Goal: Navigation & Orientation: Find specific page/section

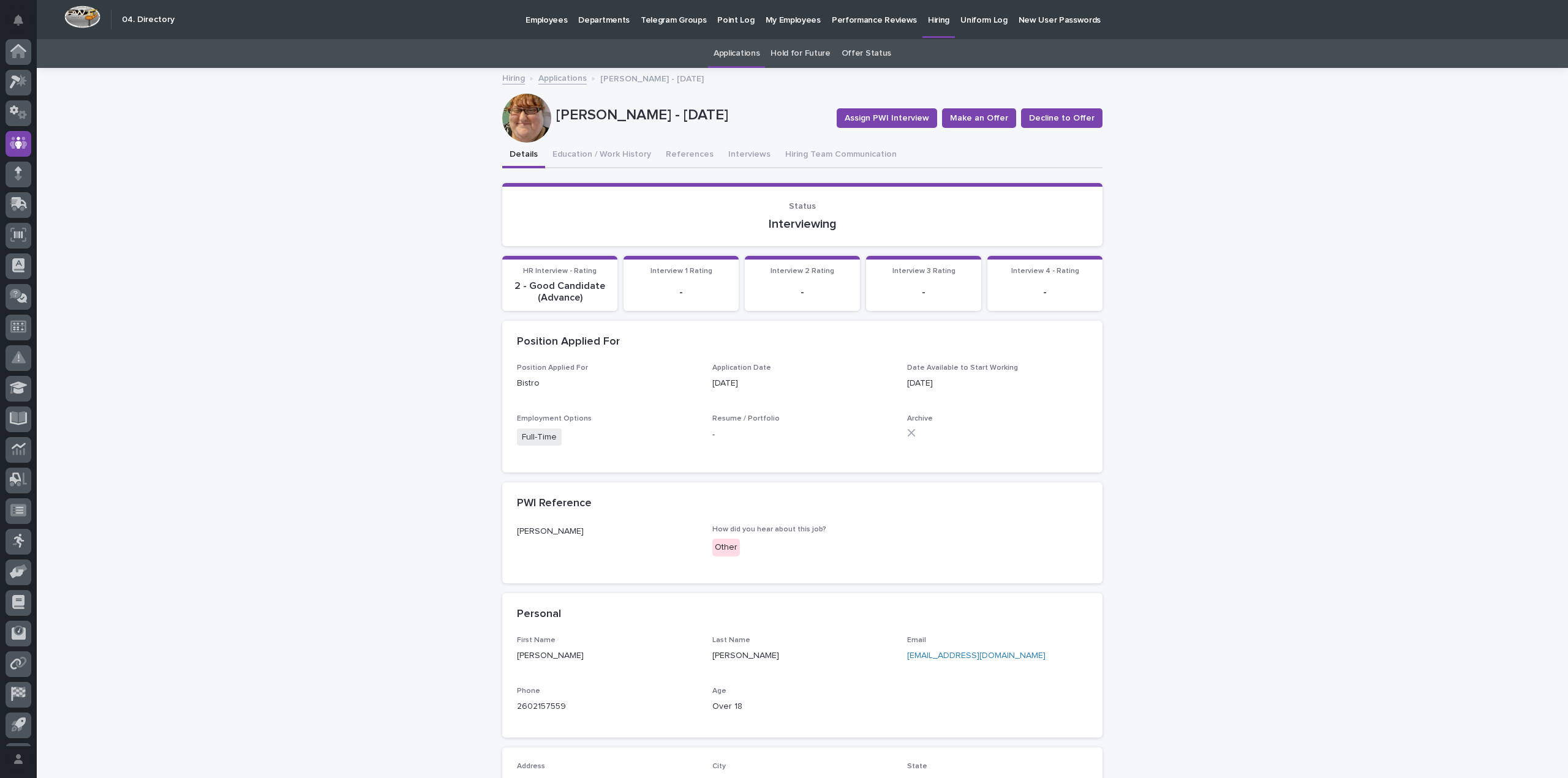
scroll to position [28, 0]
click at [728, 152] on button "Interviews" at bounding box center [750, 156] width 57 height 25
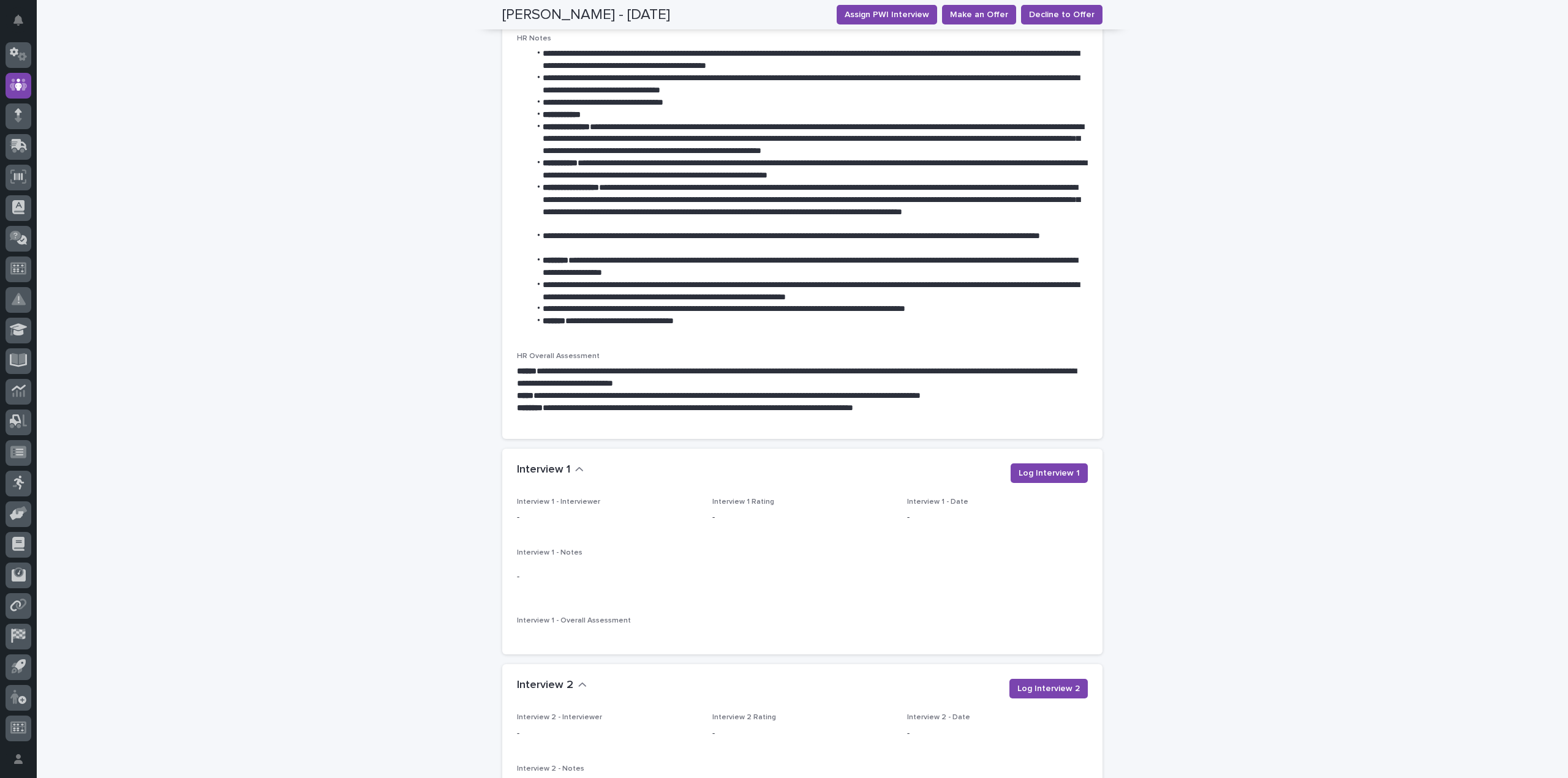
scroll to position [857, 0]
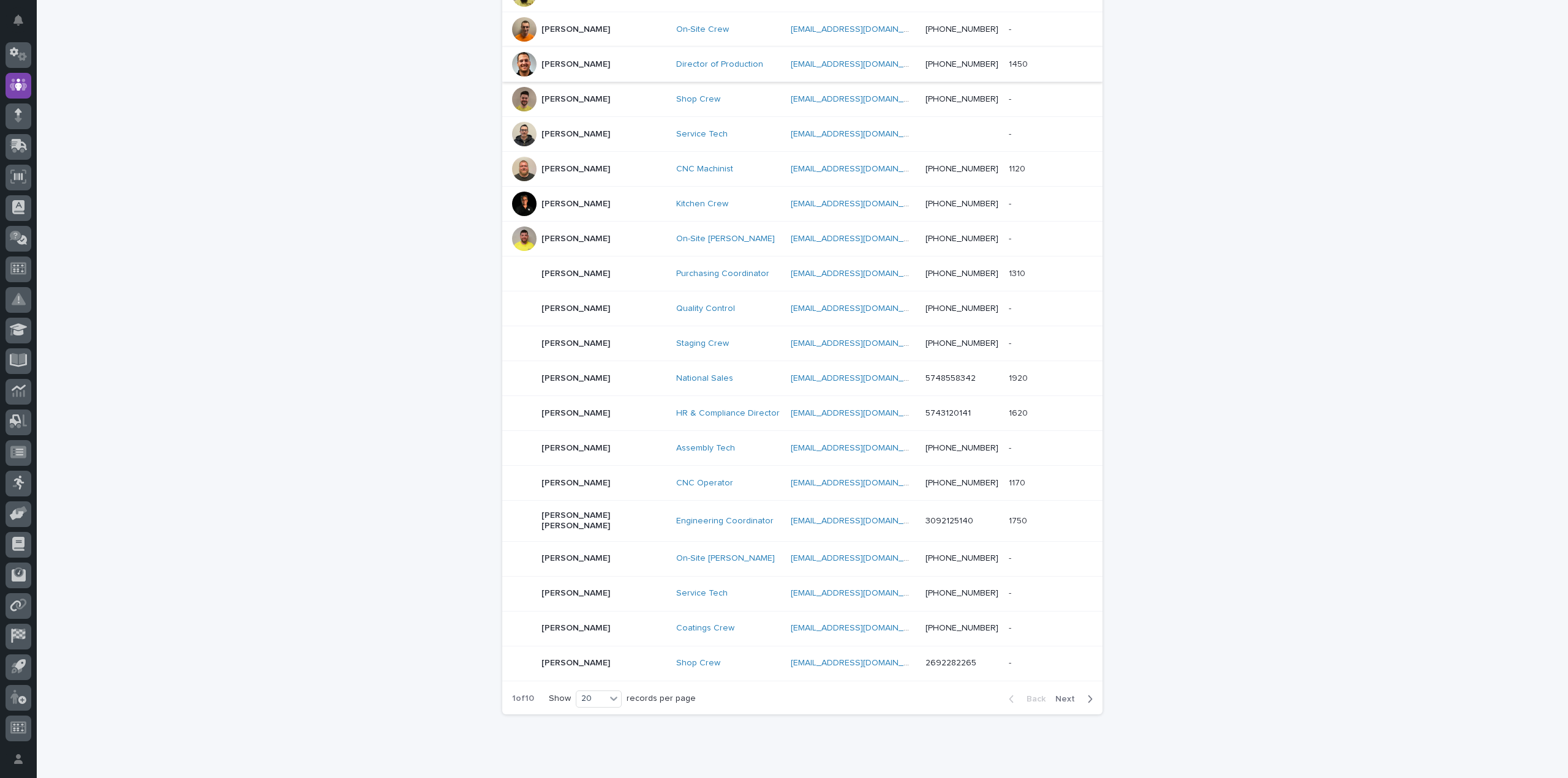
scroll to position [341, 0]
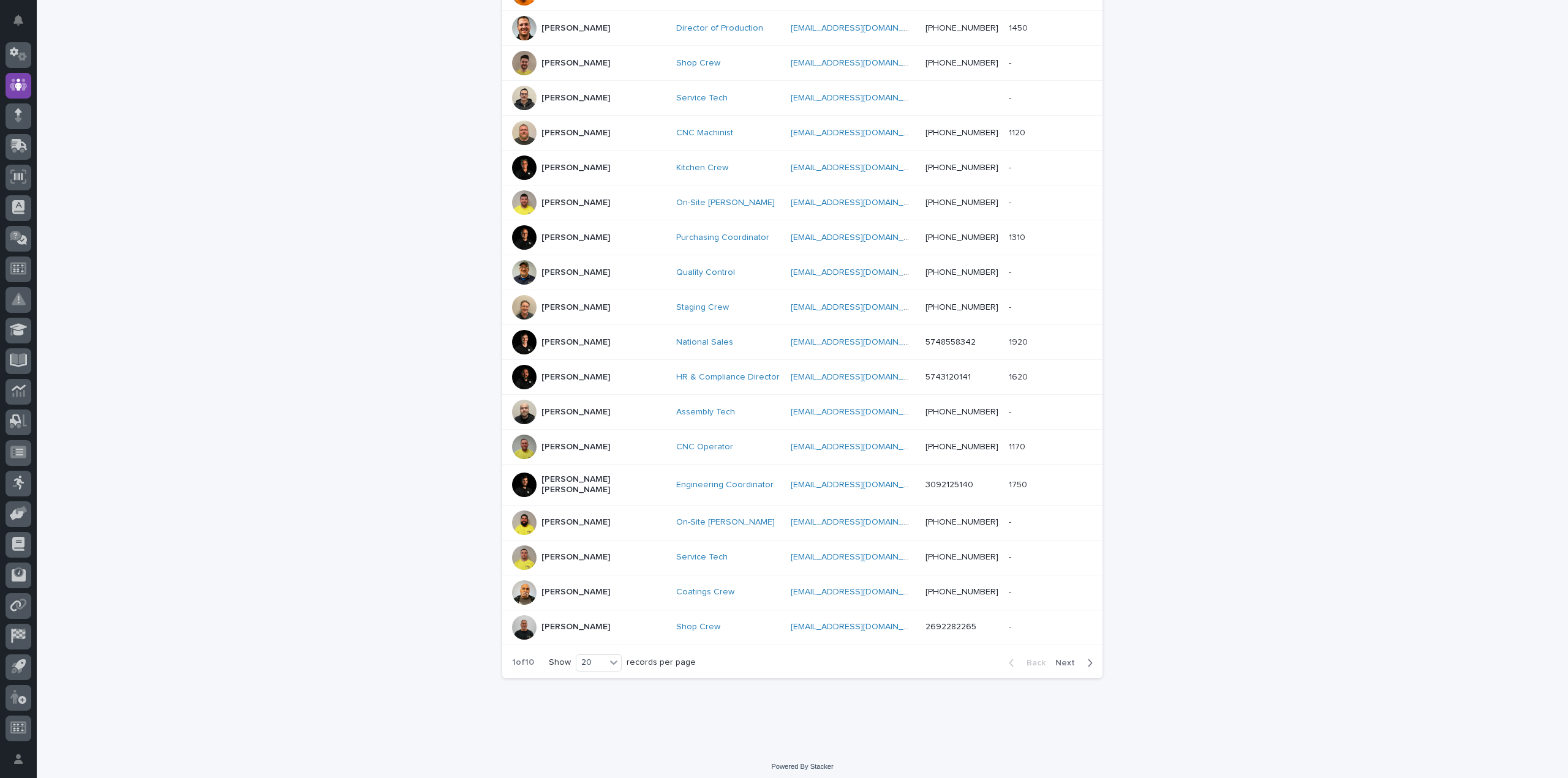
click at [559, 231] on div "[PERSON_NAME]" at bounding box center [576, 236] width 69 height 13
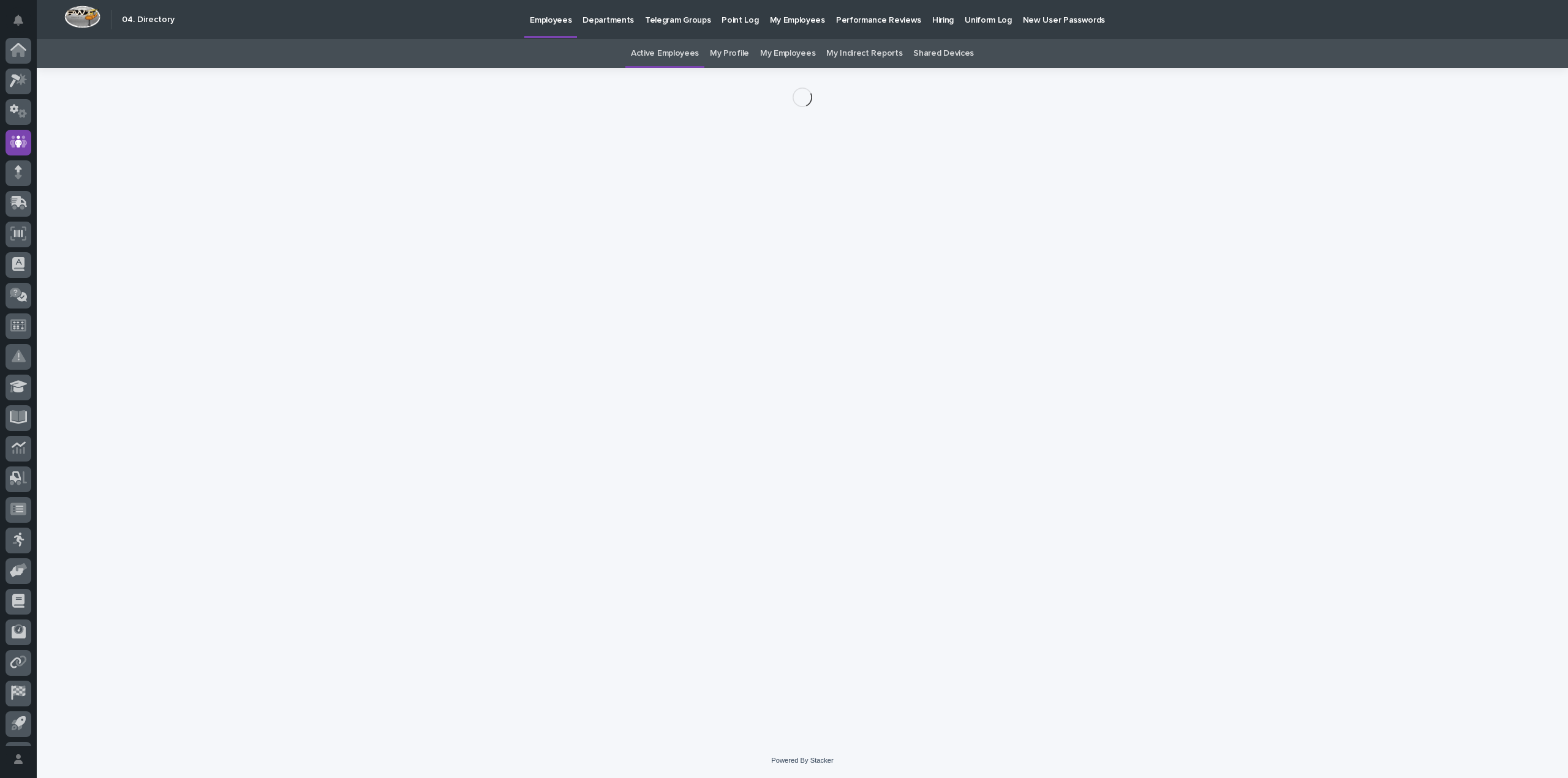
scroll to position [57, 0]
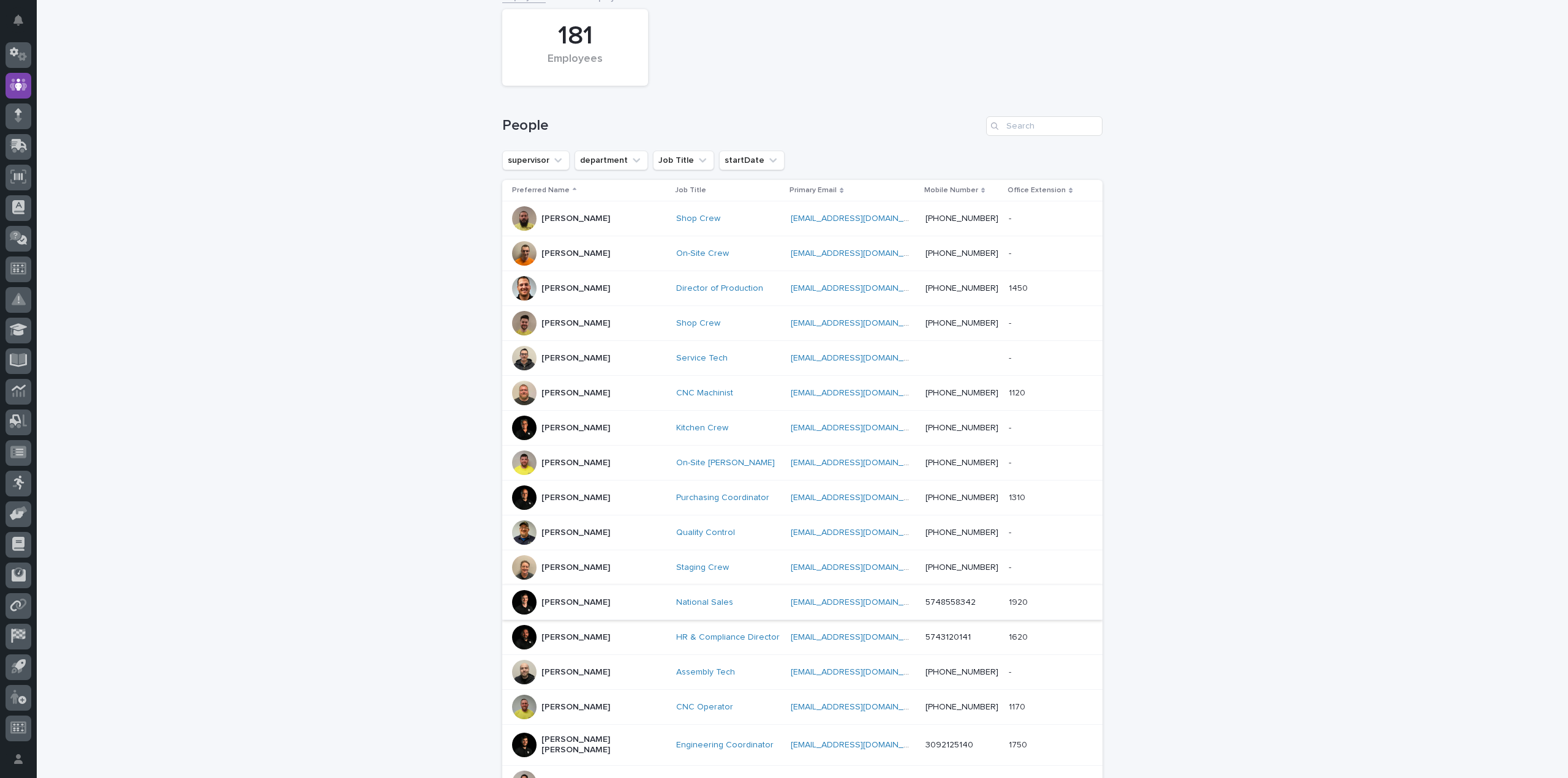
scroll to position [100, 0]
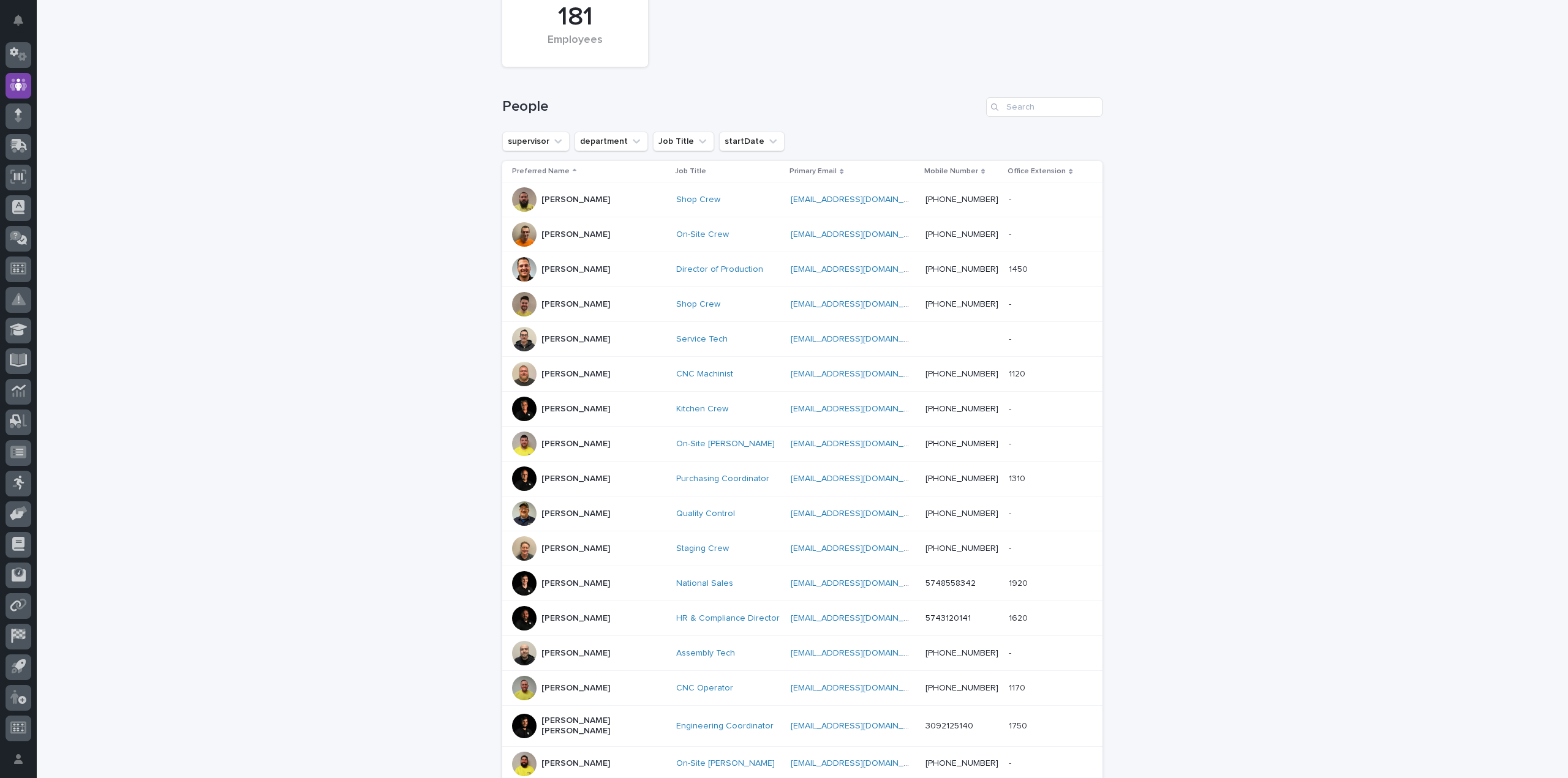
click at [556, 613] on div "[PERSON_NAME]" at bounding box center [576, 617] width 69 height 13
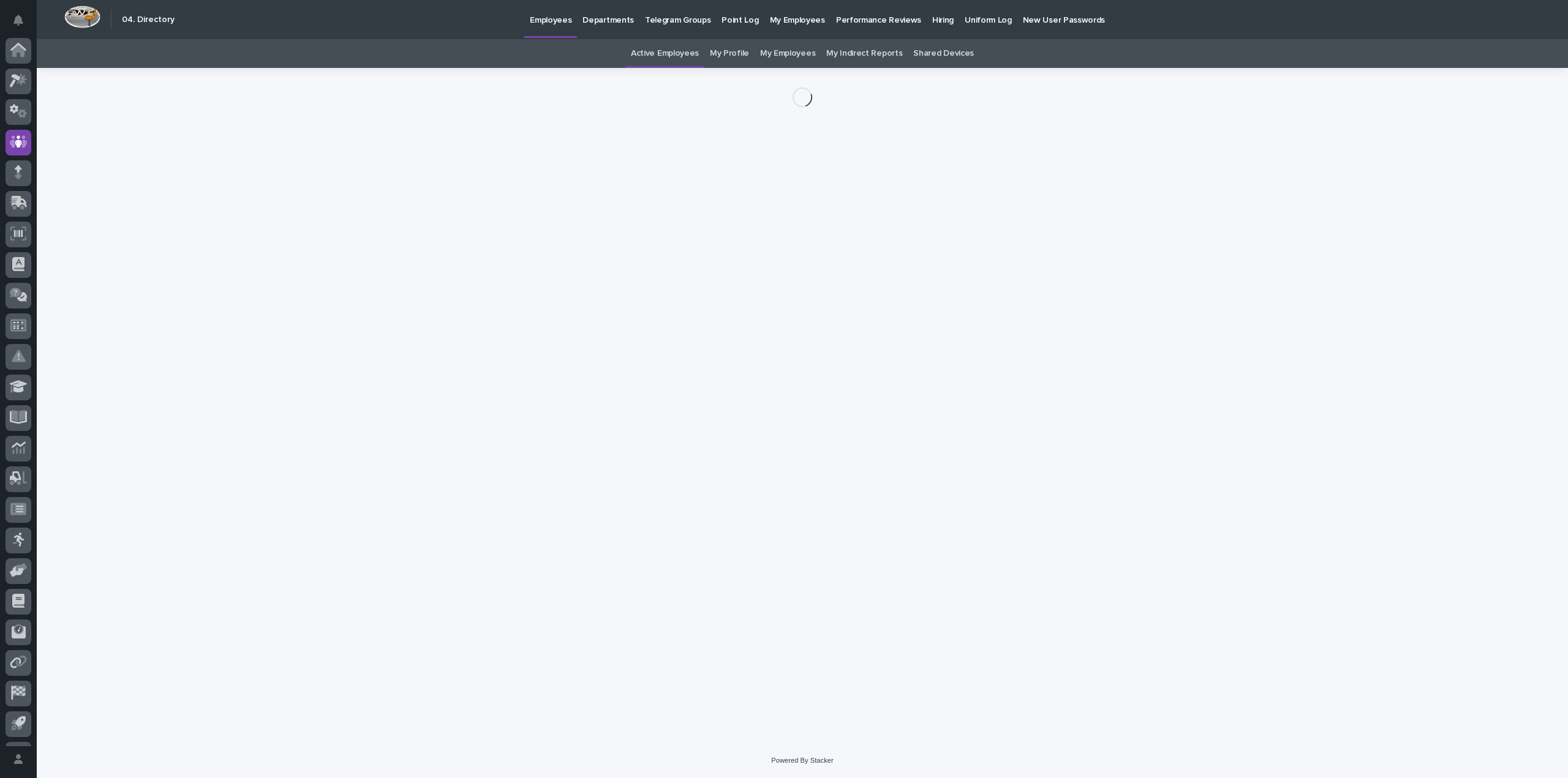
scroll to position [57, 0]
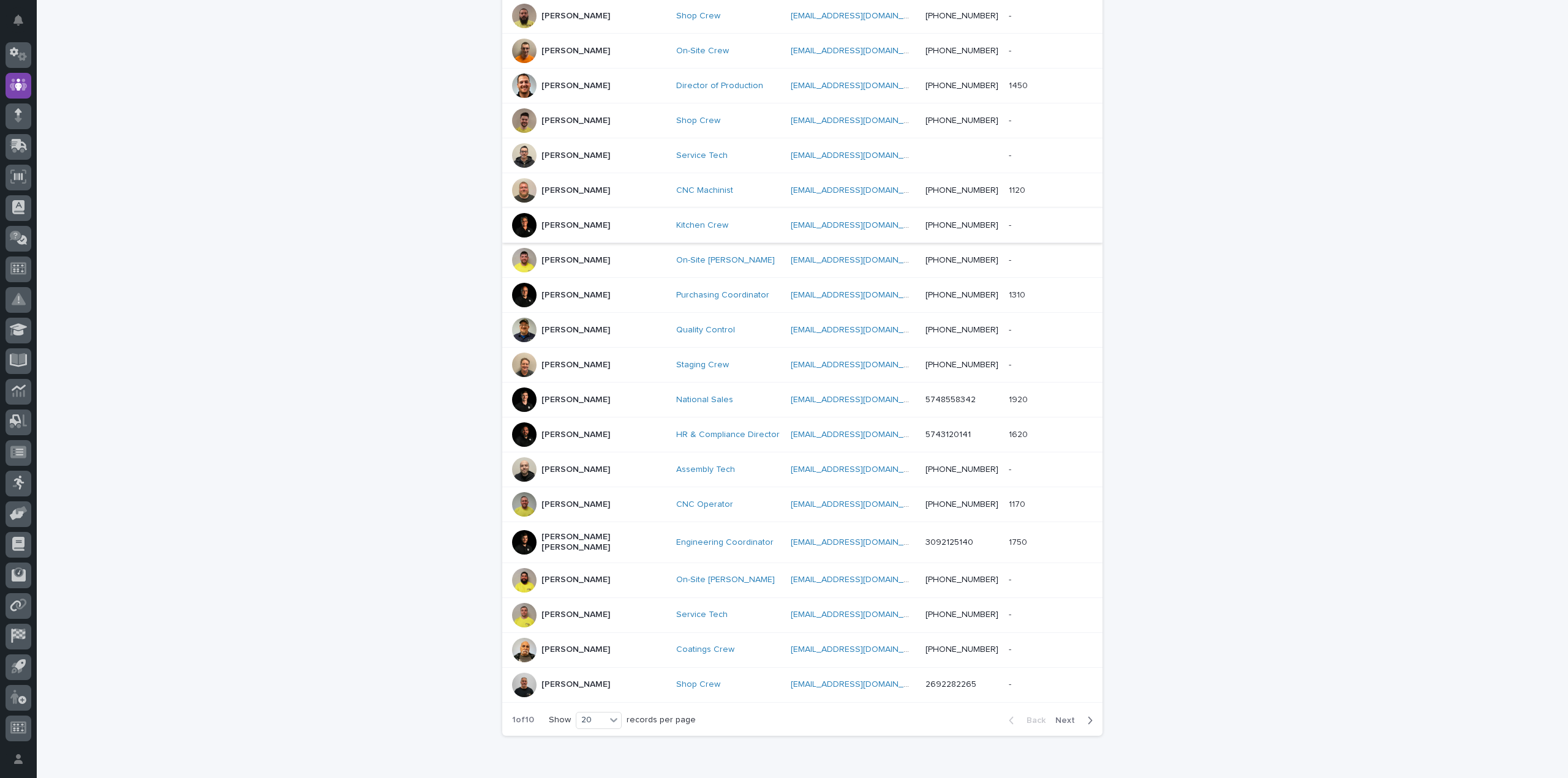
scroll to position [341, 0]
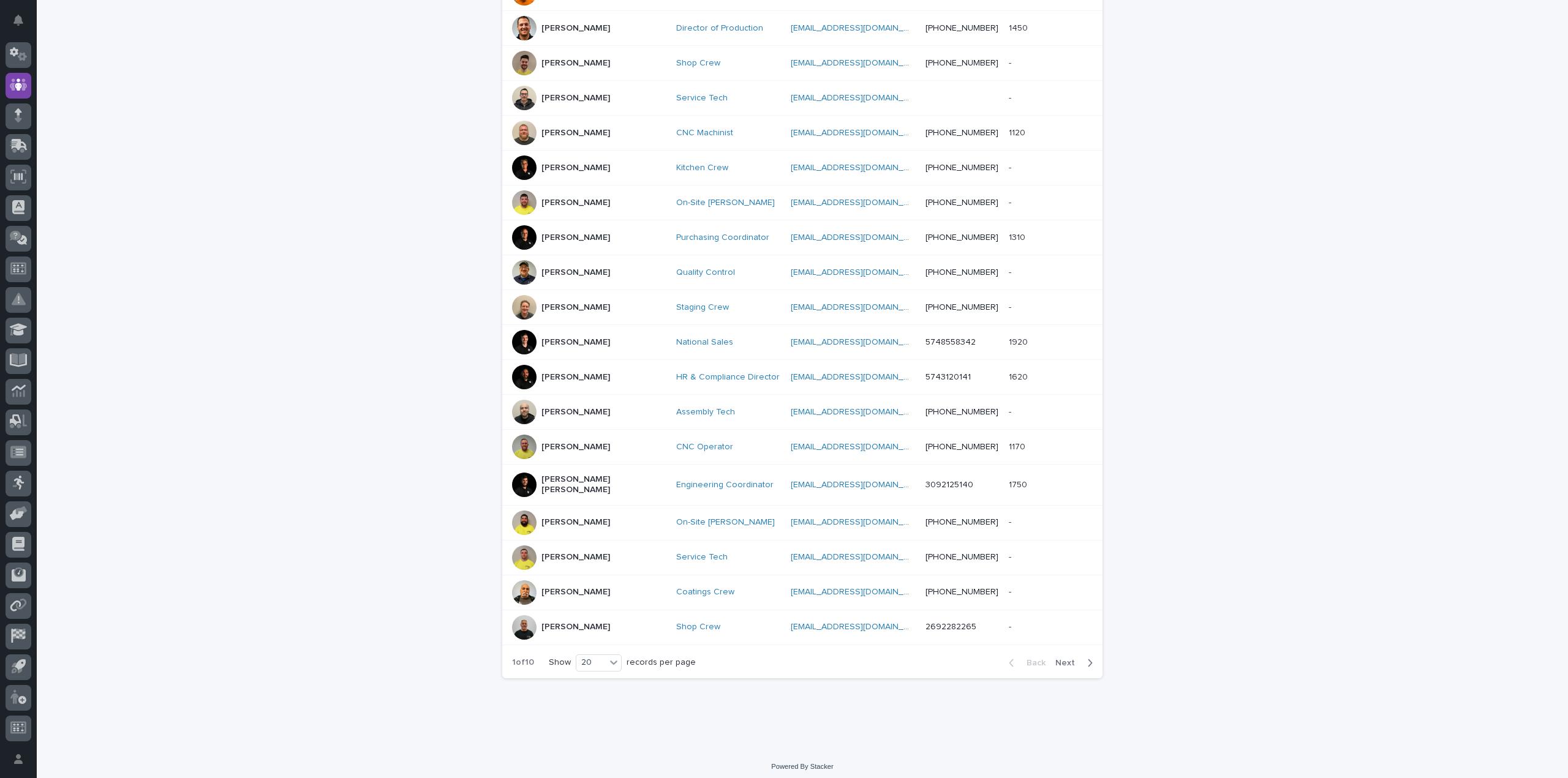
click at [1063, 659] on span "Next" at bounding box center [1069, 663] width 27 height 8
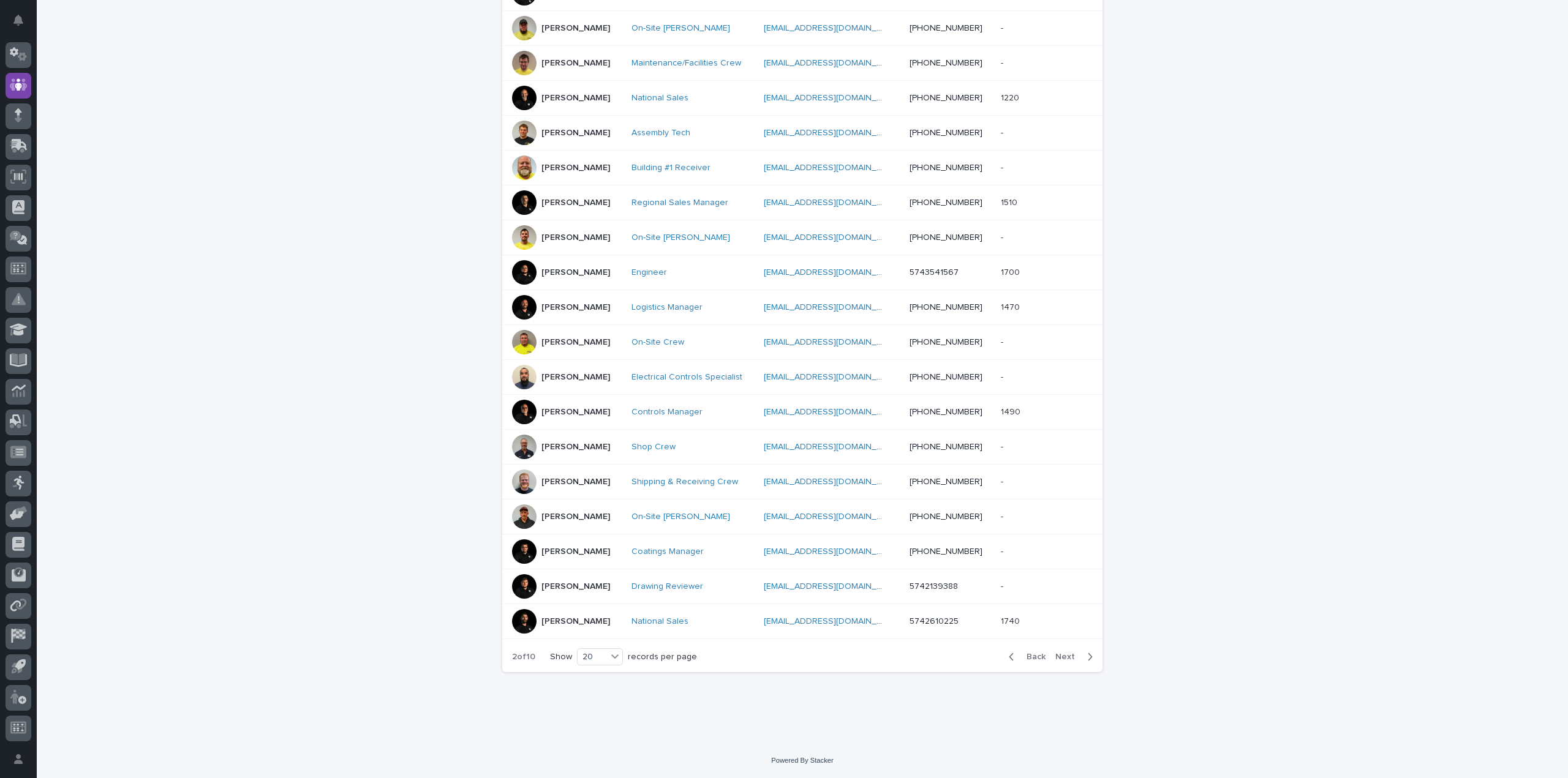
click at [572, 304] on p "[PERSON_NAME]" at bounding box center [576, 308] width 69 height 10
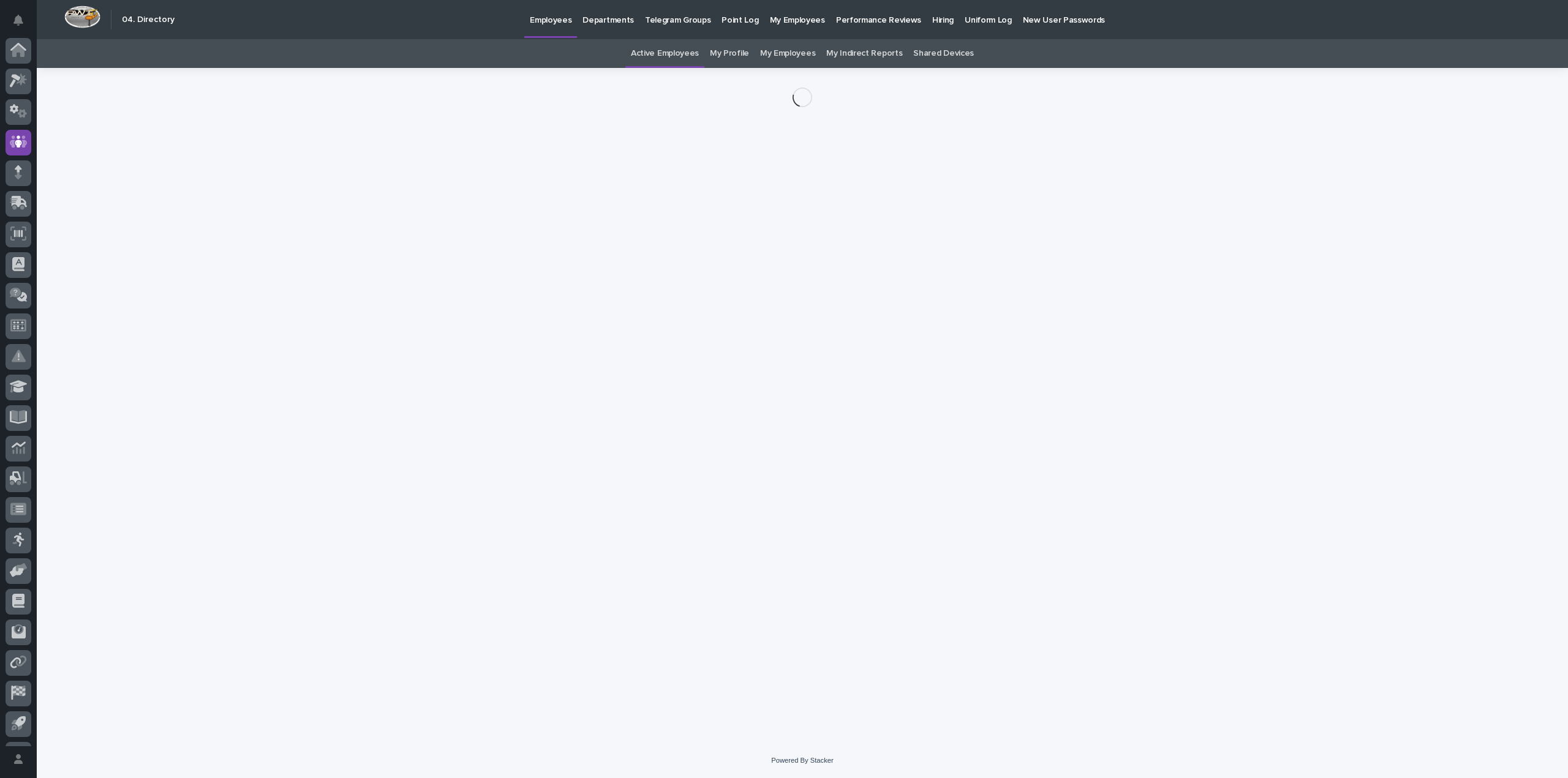
scroll to position [57, 0]
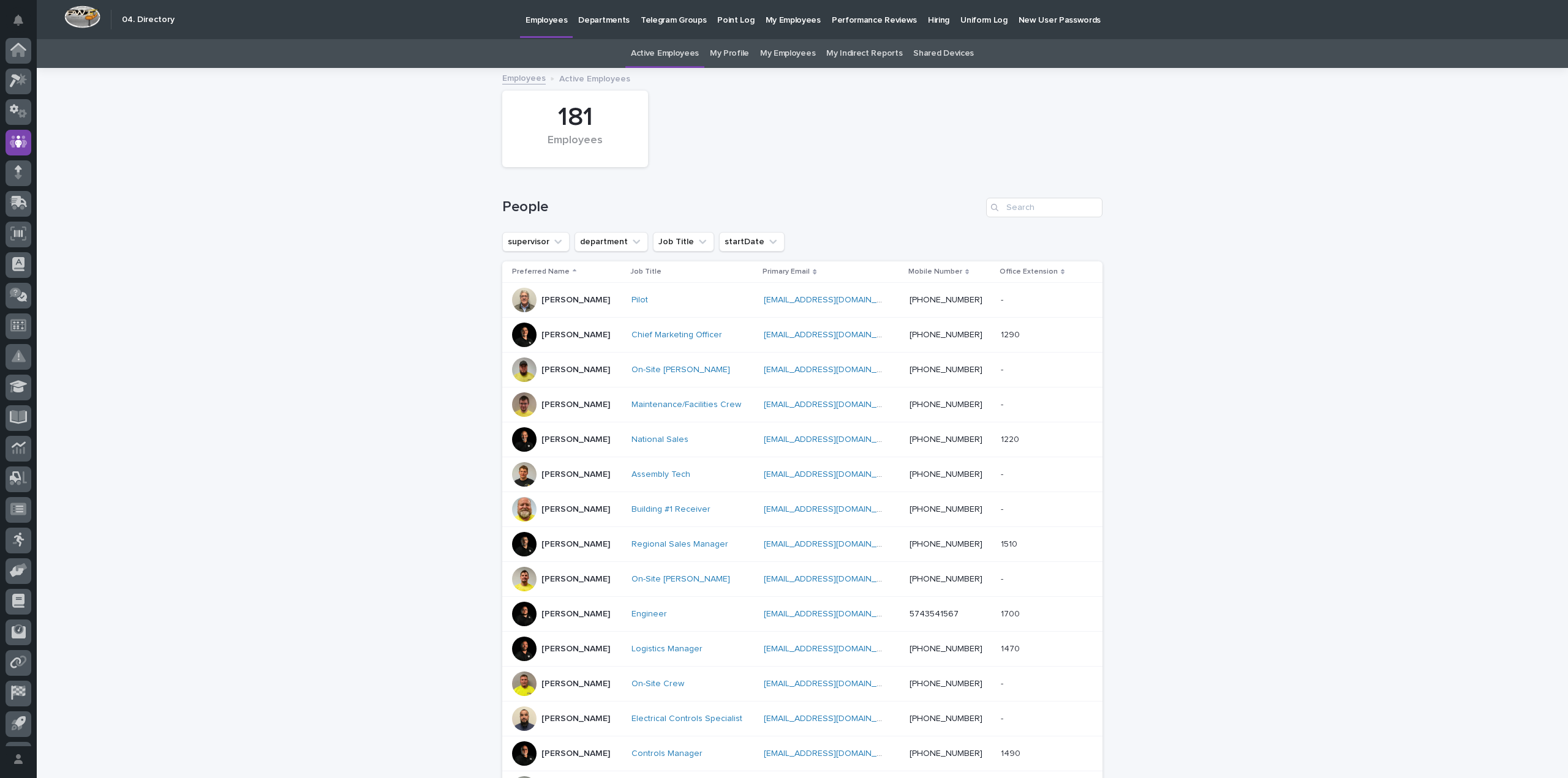
scroll to position [57, 0]
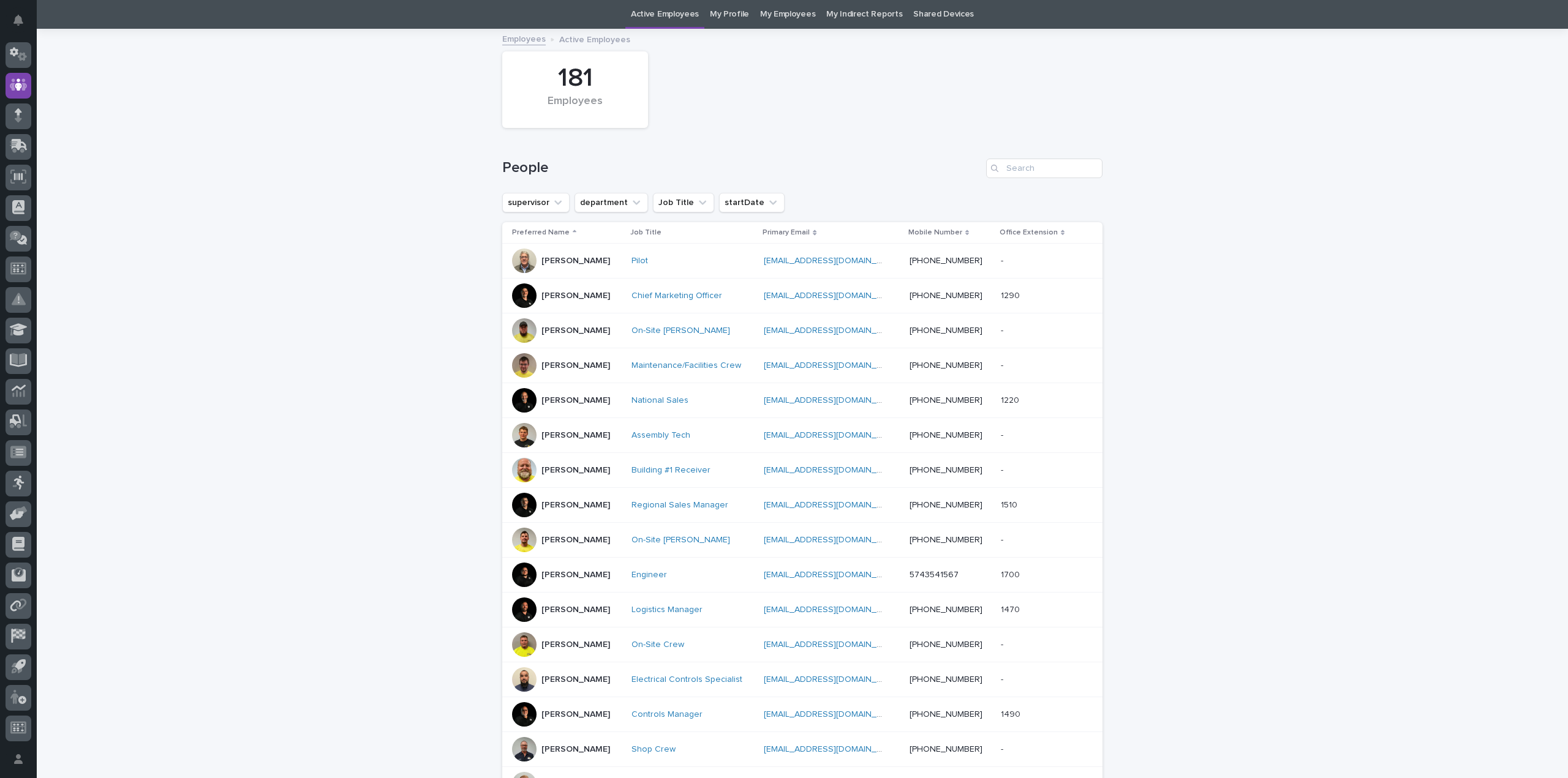
click at [570, 397] on p "[PERSON_NAME]" at bounding box center [576, 401] width 69 height 10
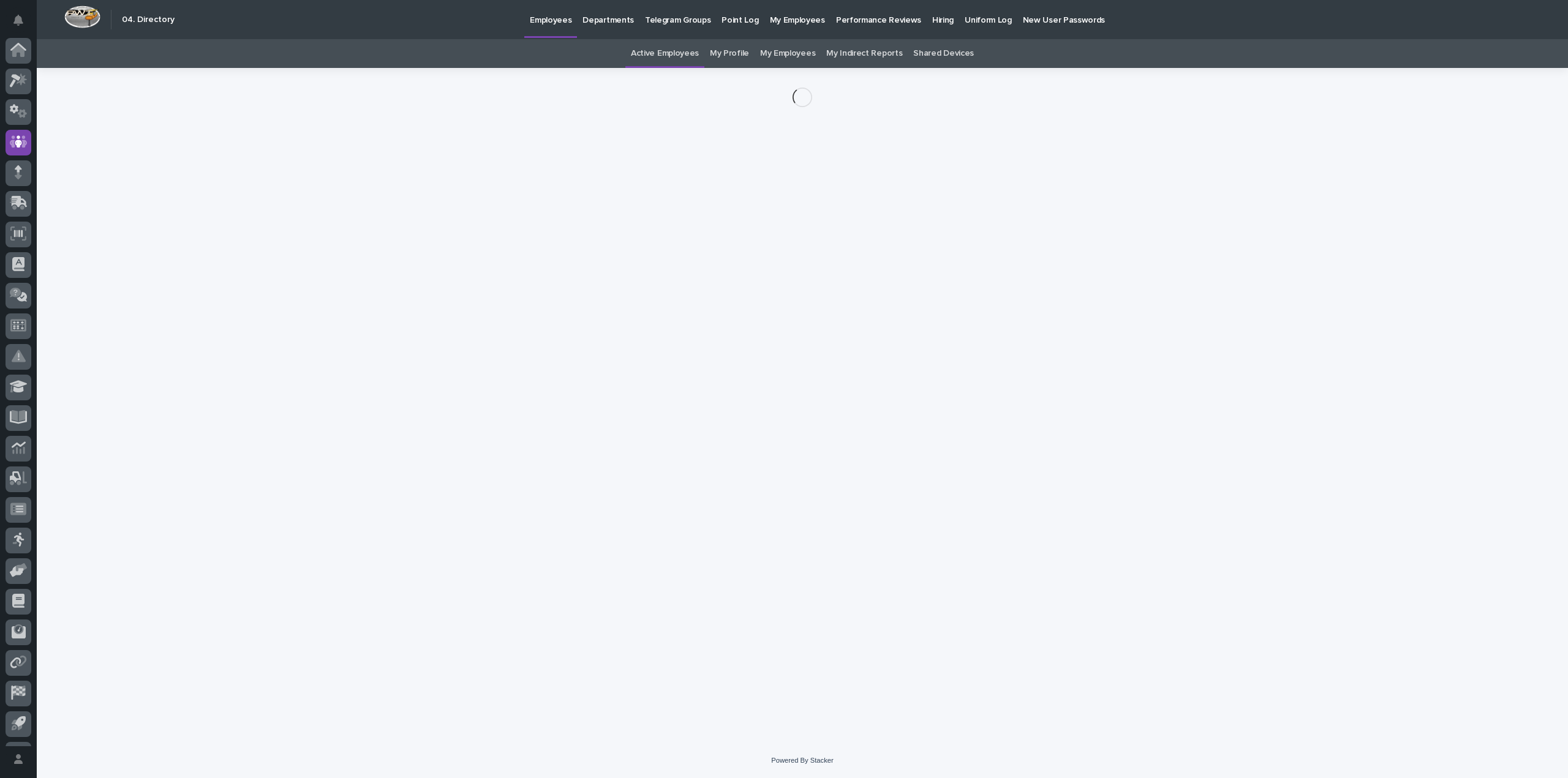
scroll to position [57, 0]
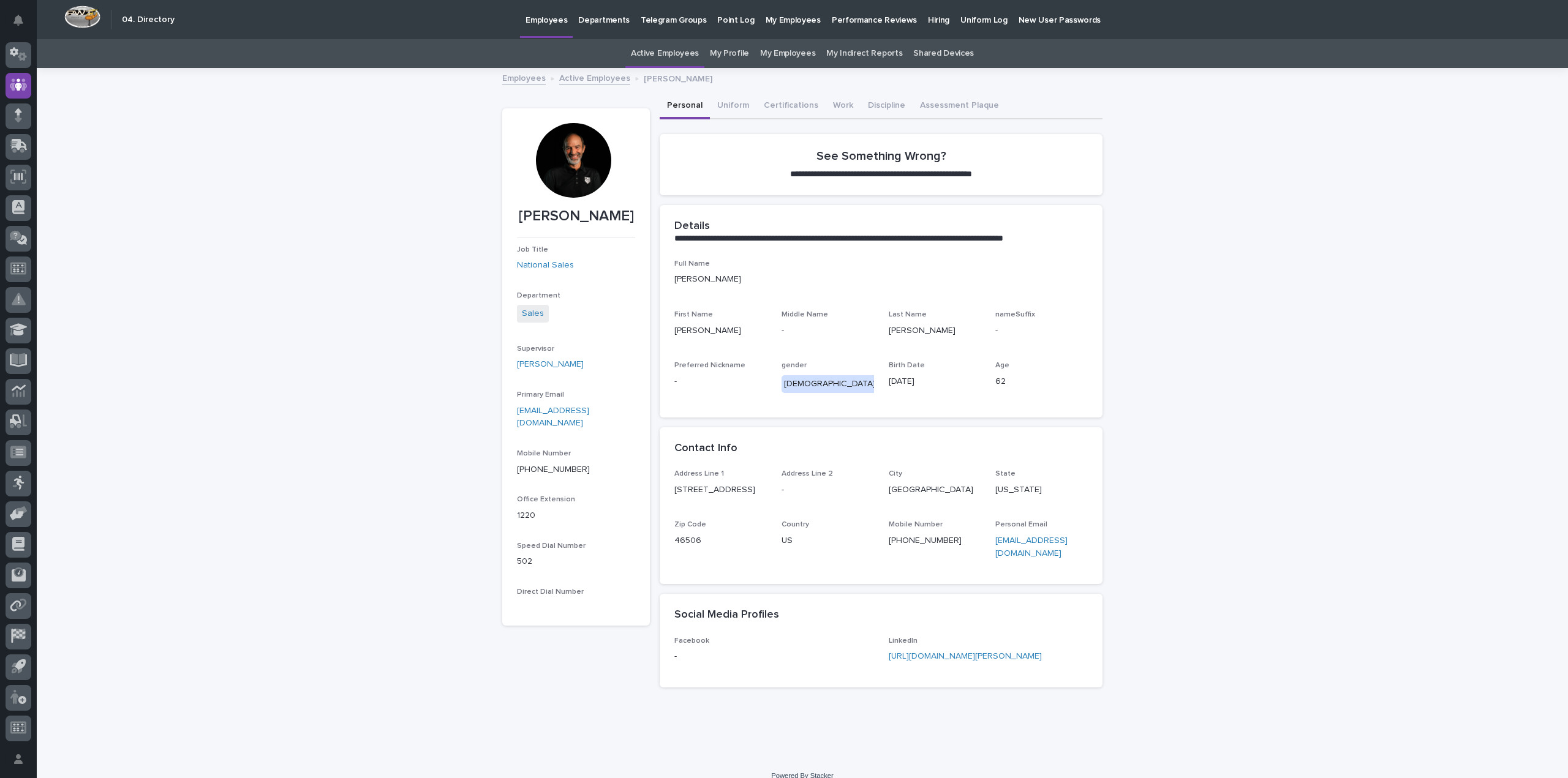
click at [556, 165] on div at bounding box center [574, 160] width 75 height 75
click at [565, 166] on div at bounding box center [574, 160] width 75 height 75
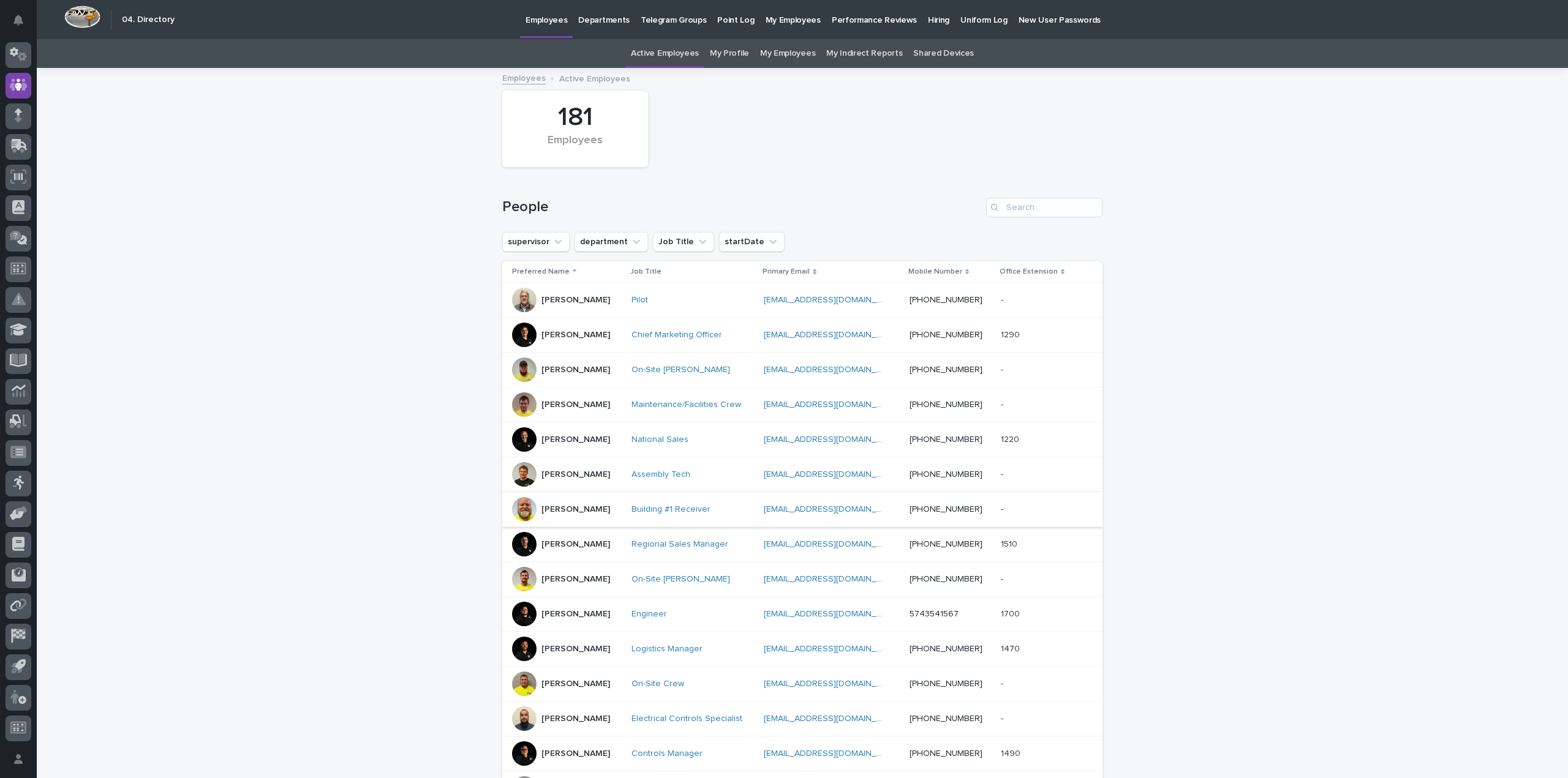
scroll to position [341, 0]
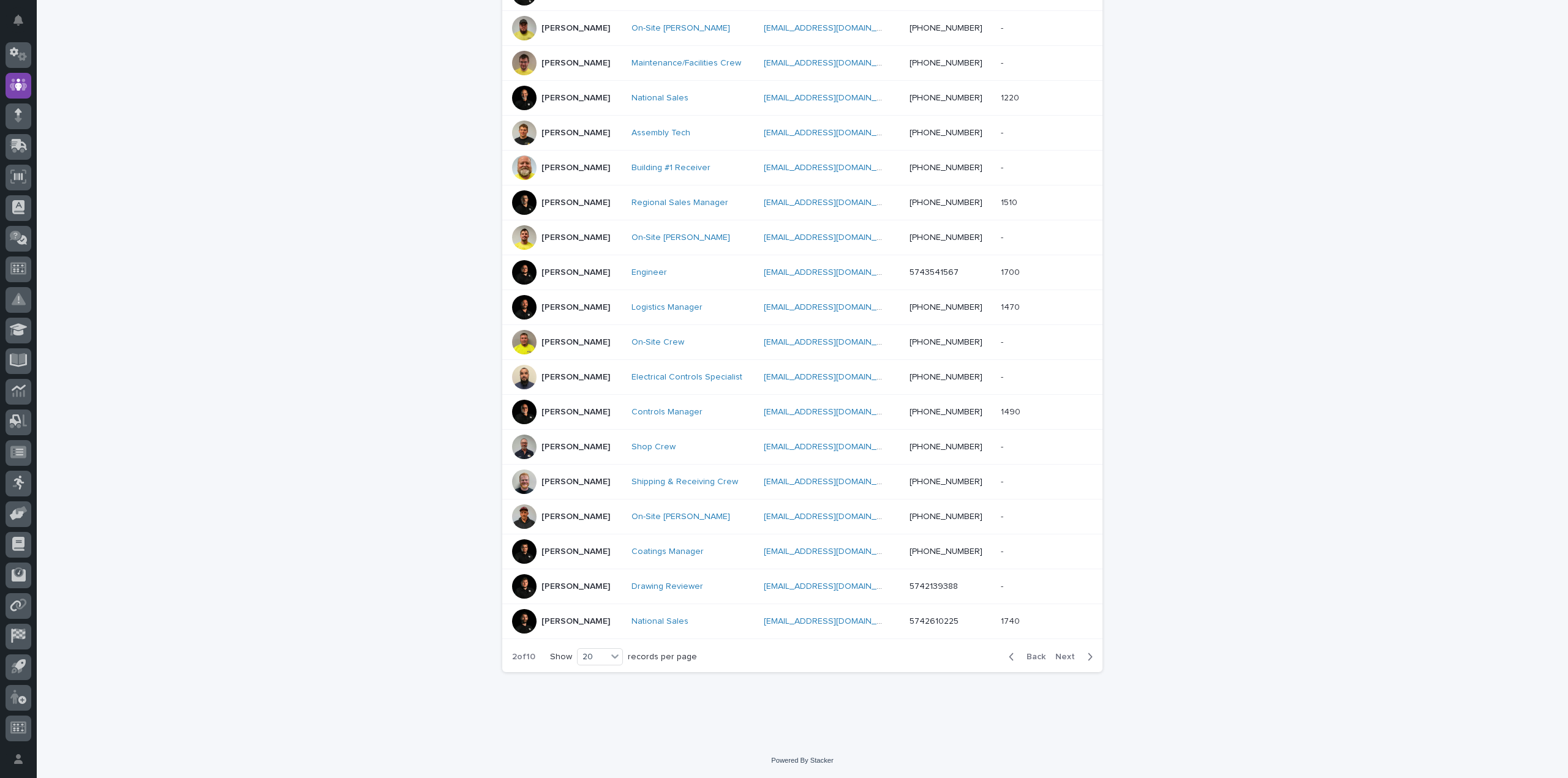
click at [1060, 659] on span "Next" at bounding box center [1069, 657] width 27 height 8
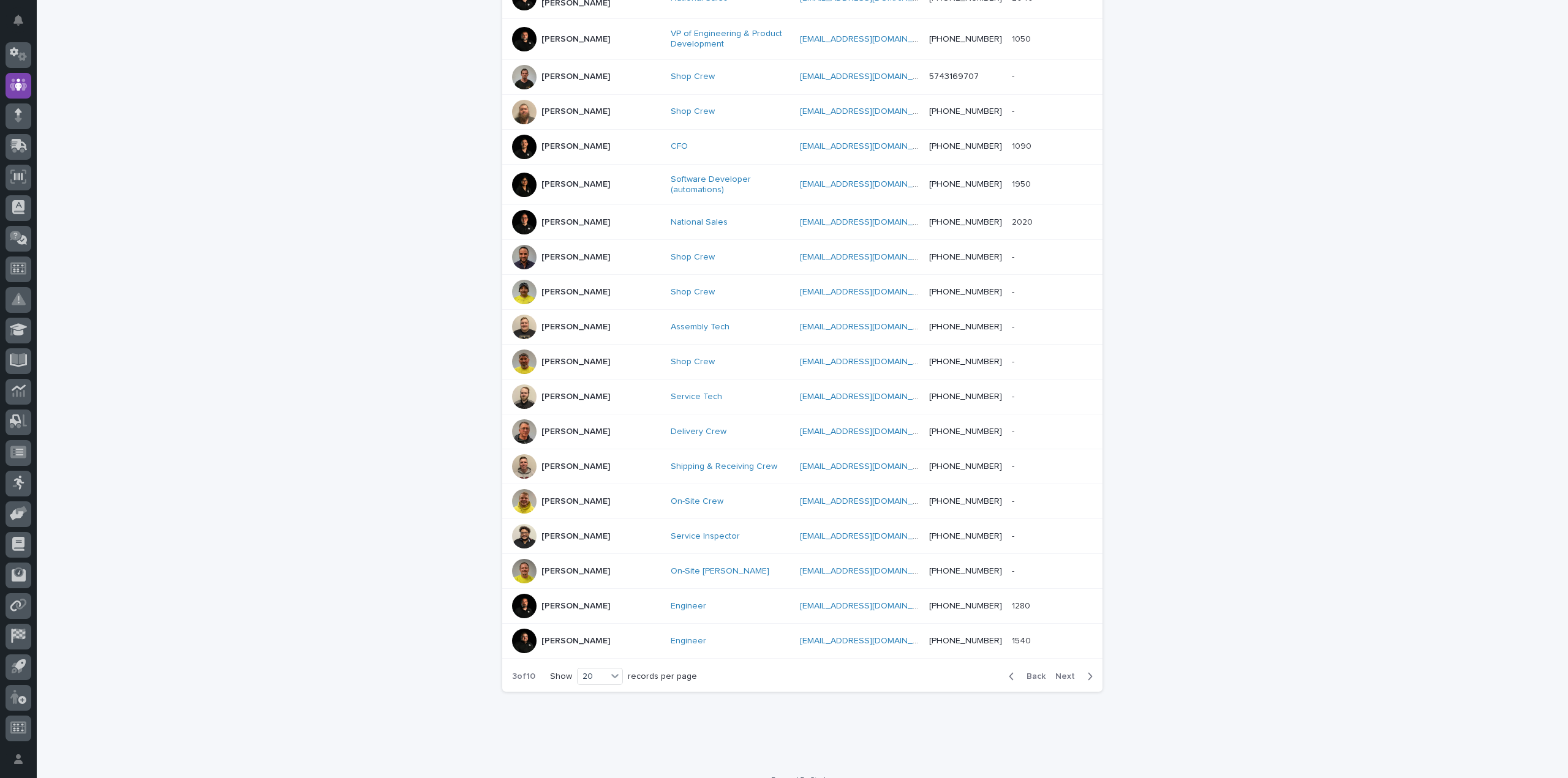
click at [1060, 672] on span "Next" at bounding box center [1069, 676] width 27 height 8
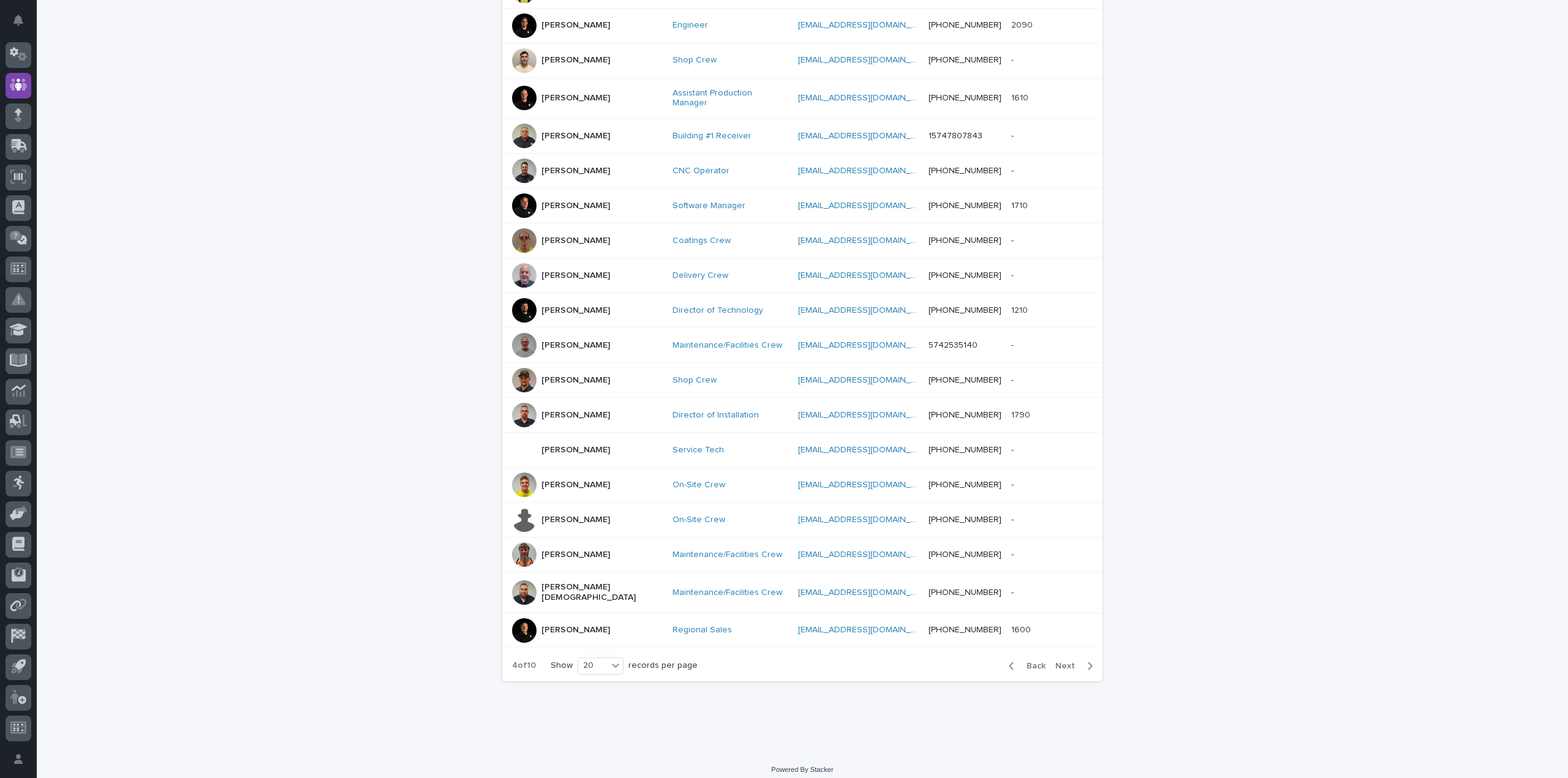
scroll to position [341, 0]
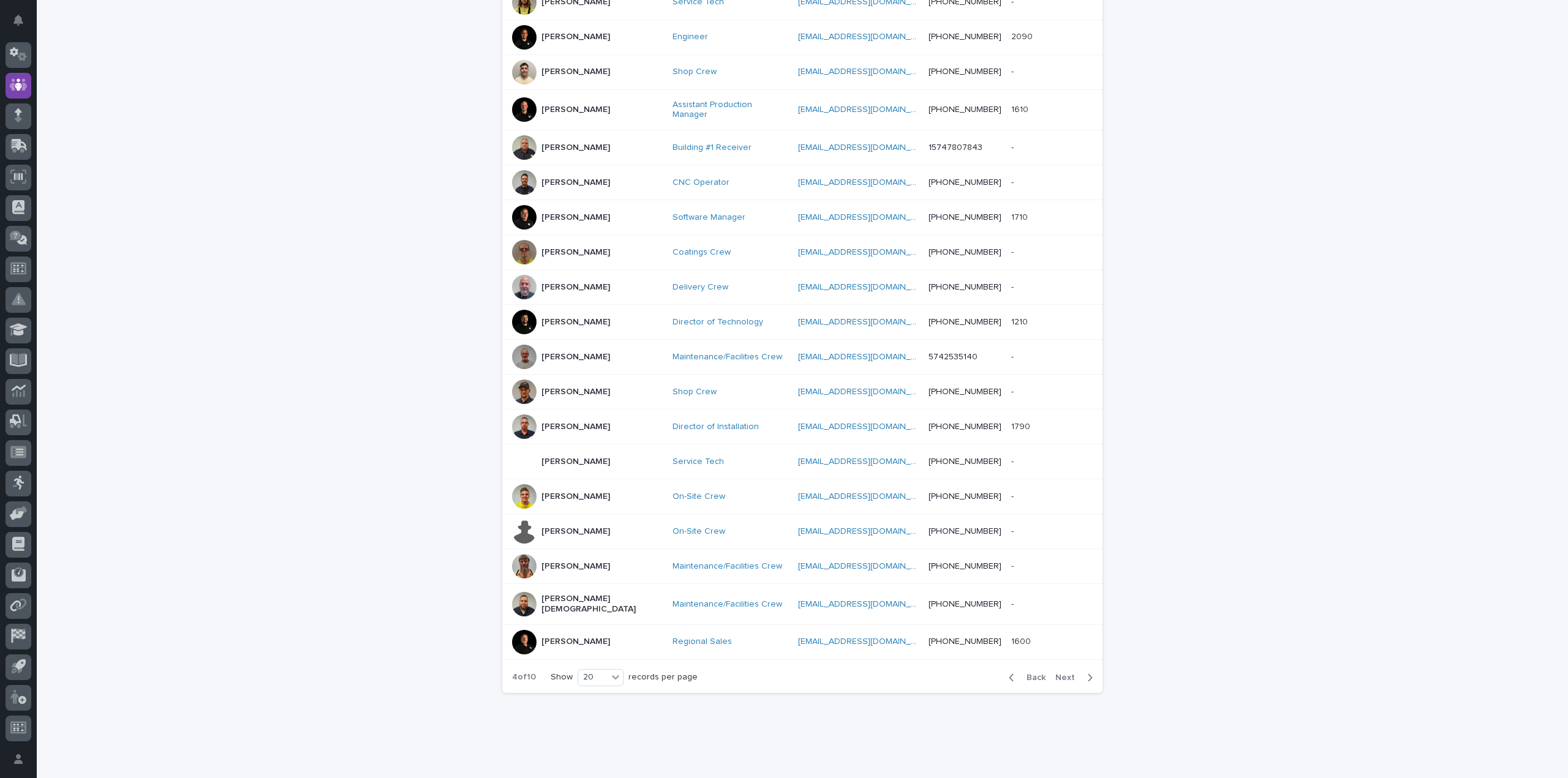
click at [1060, 674] on span "Next" at bounding box center [1069, 678] width 27 height 8
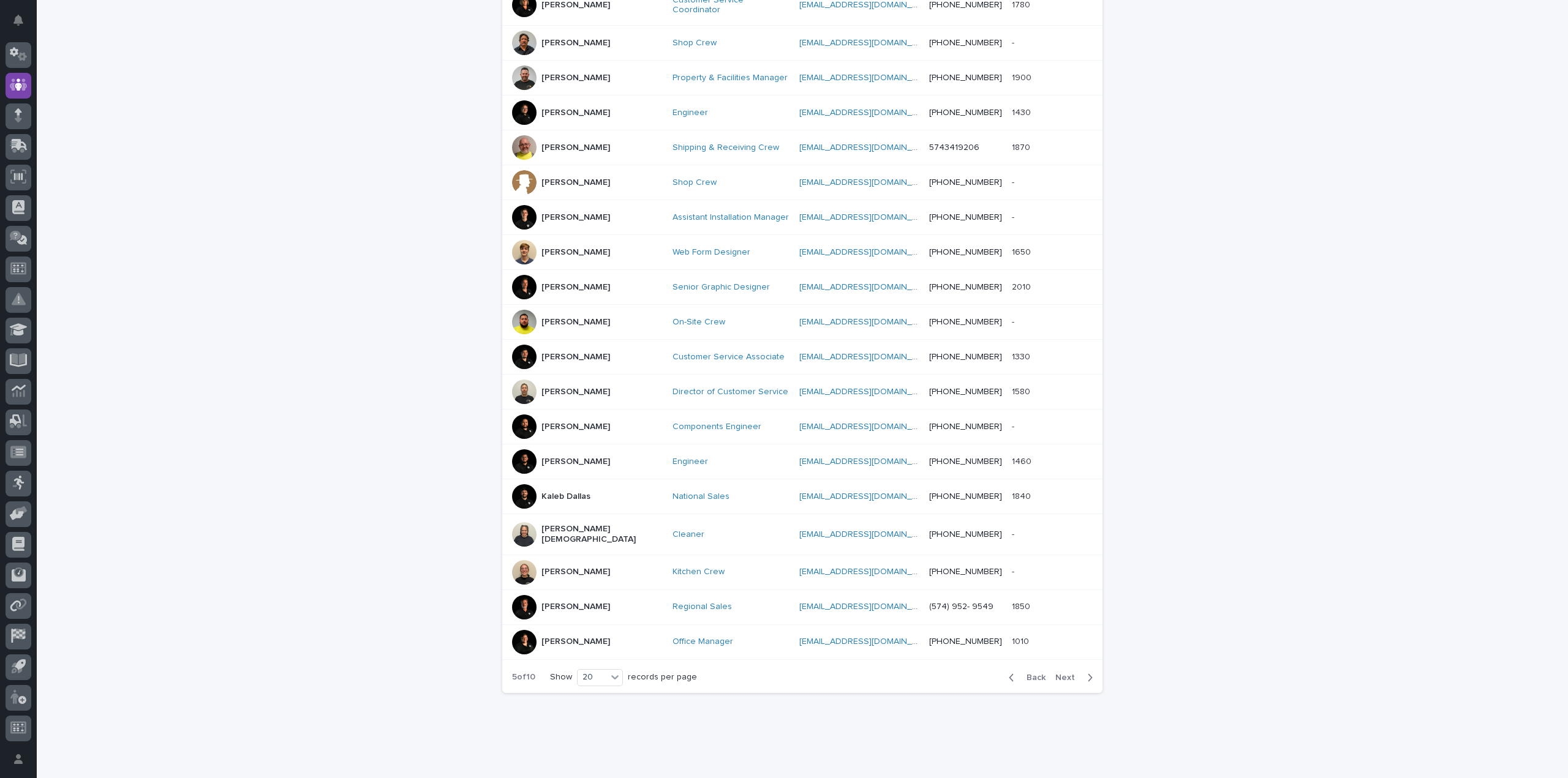
click at [556, 602] on p "[PERSON_NAME]" at bounding box center [576, 607] width 69 height 10
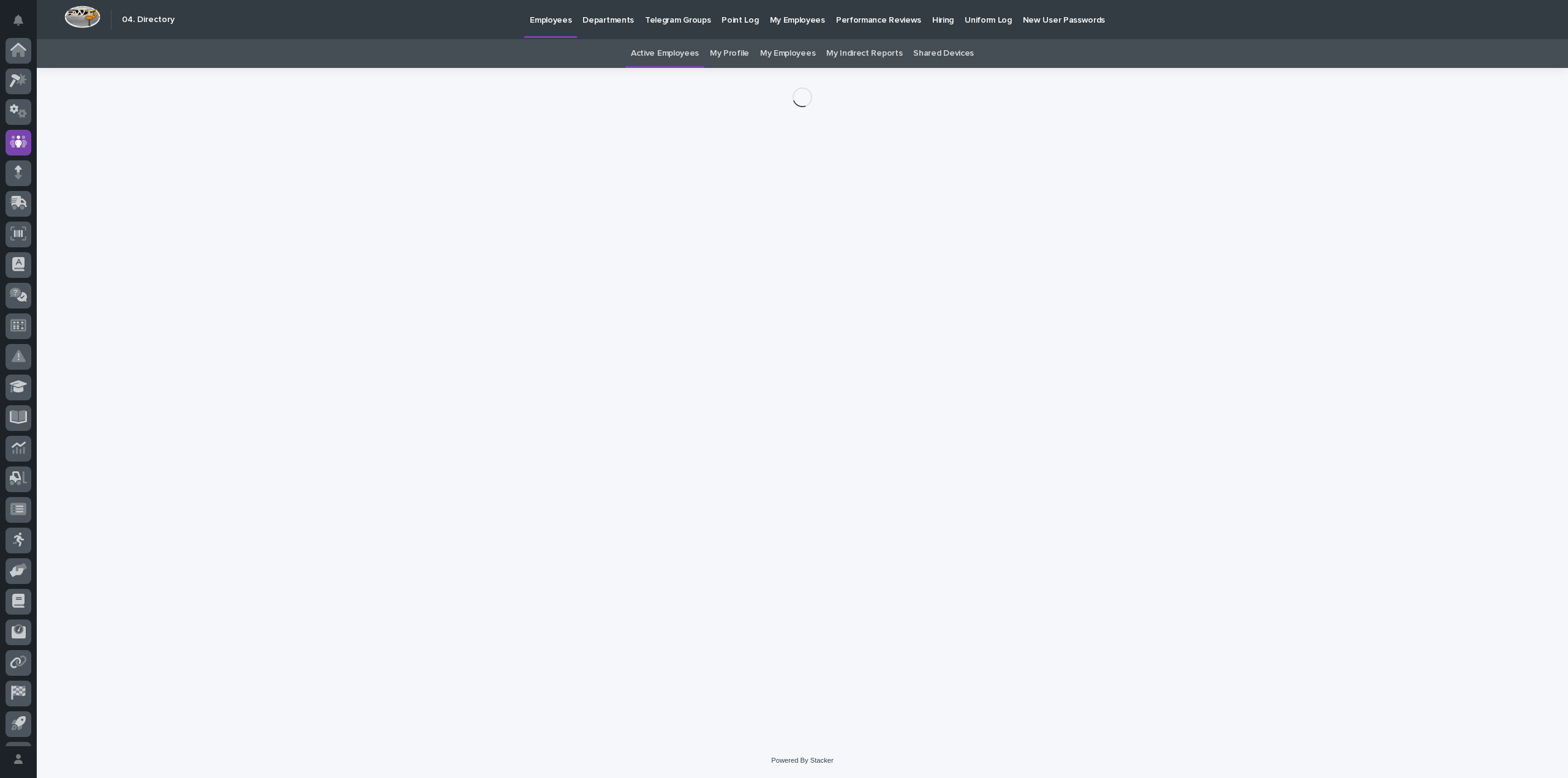
scroll to position [57, 0]
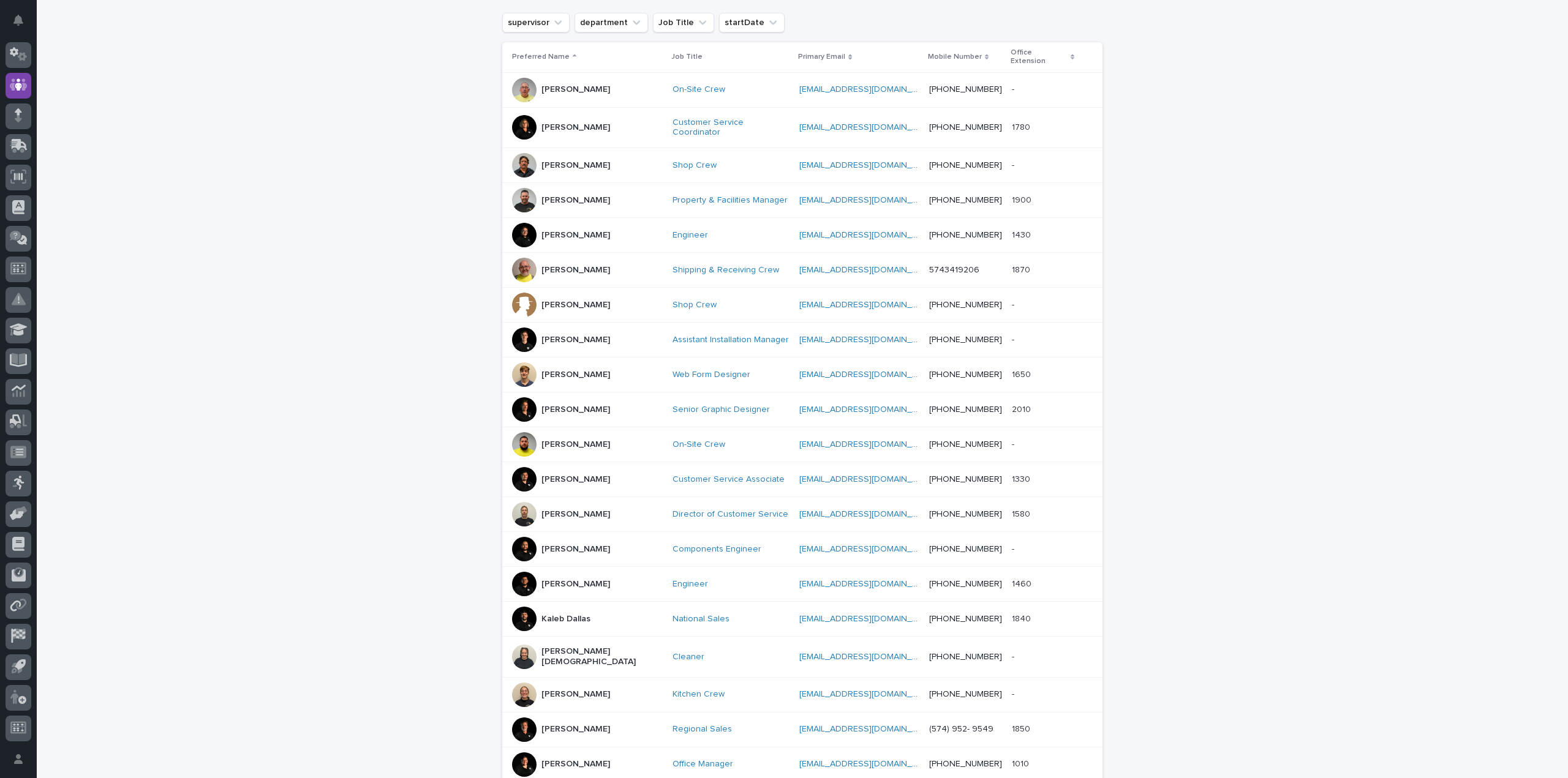
scroll to position [341, 0]
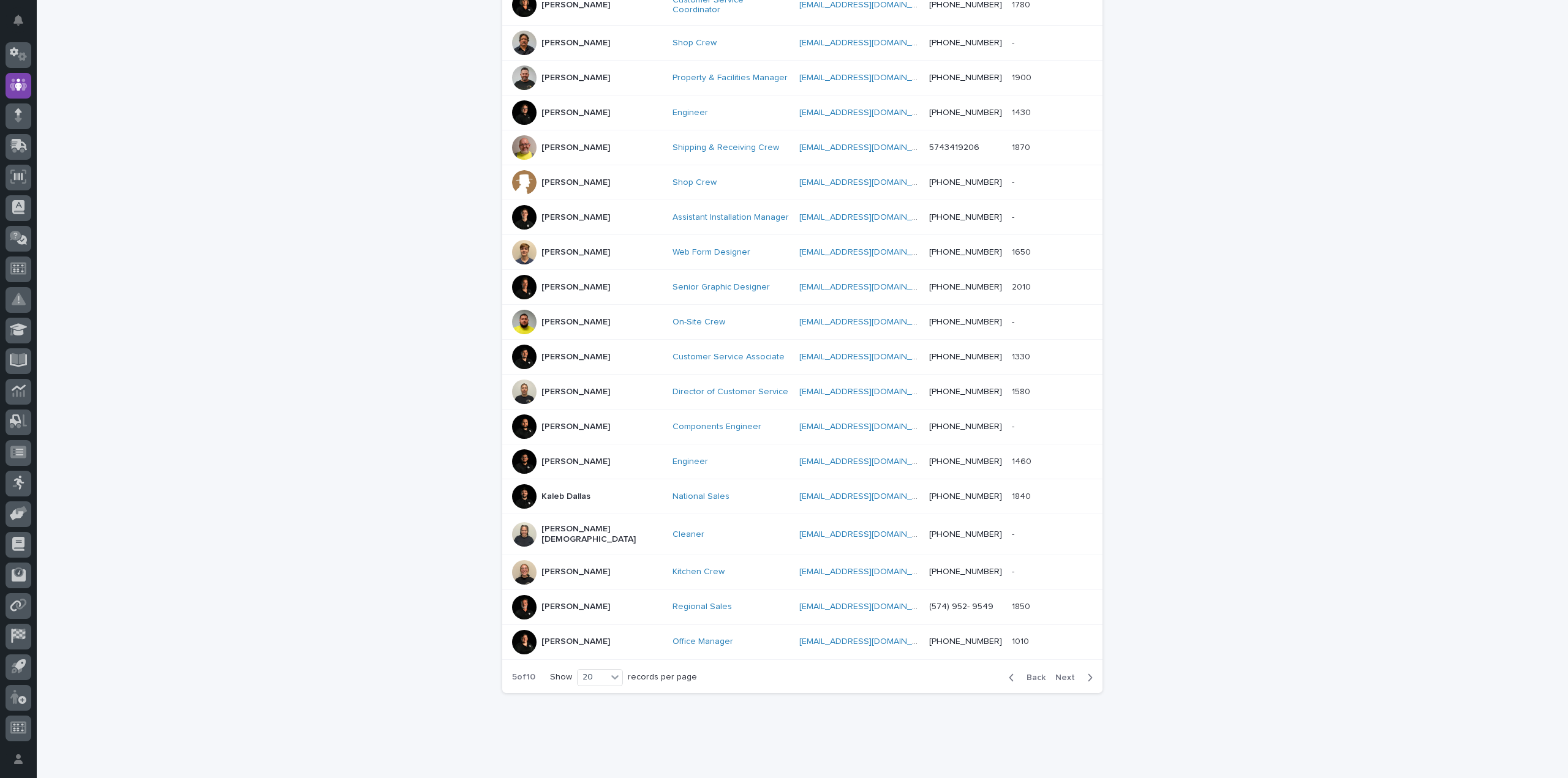
click at [553, 637] on p "[PERSON_NAME]" at bounding box center [576, 642] width 69 height 10
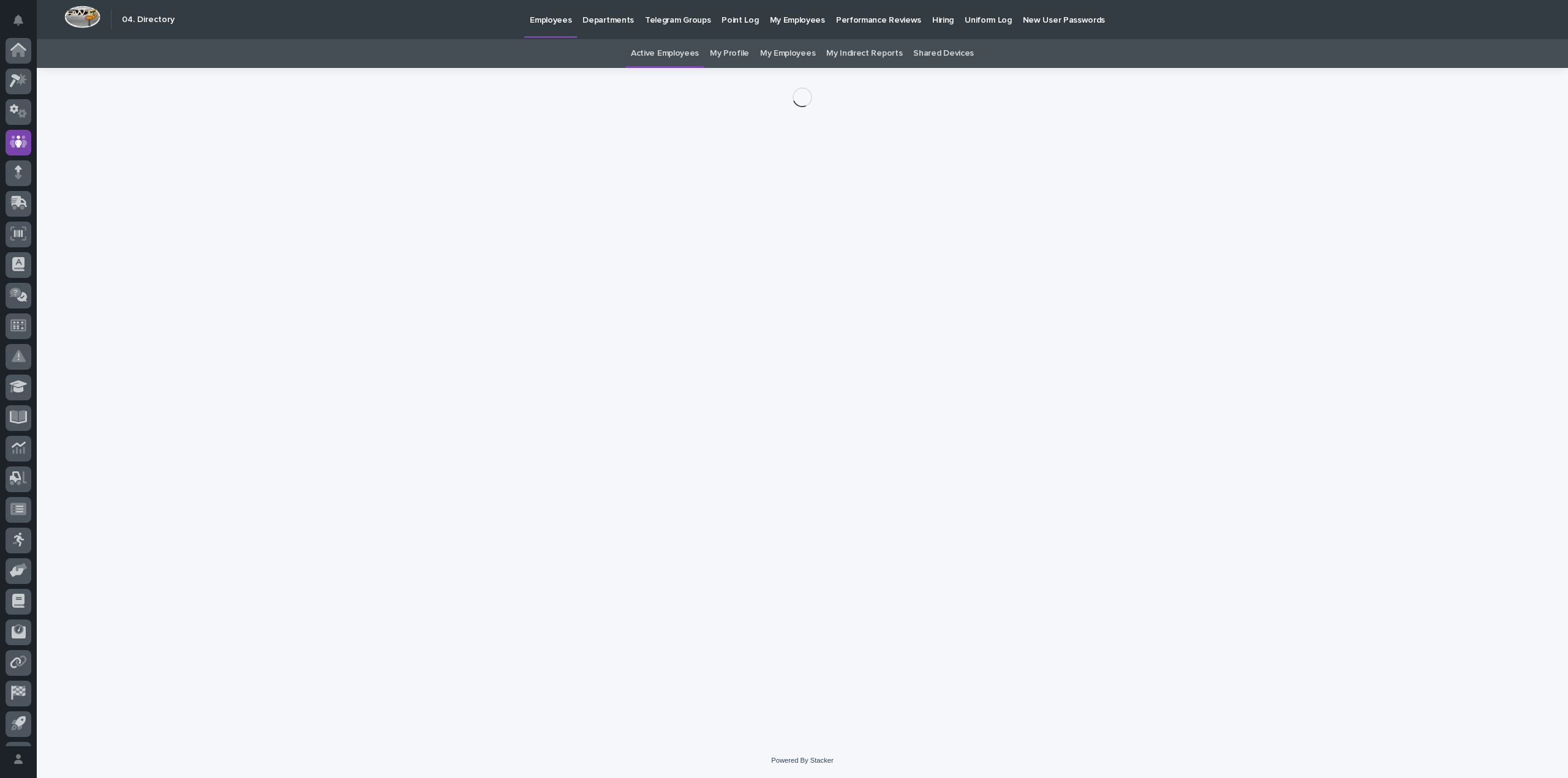
scroll to position [57, 0]
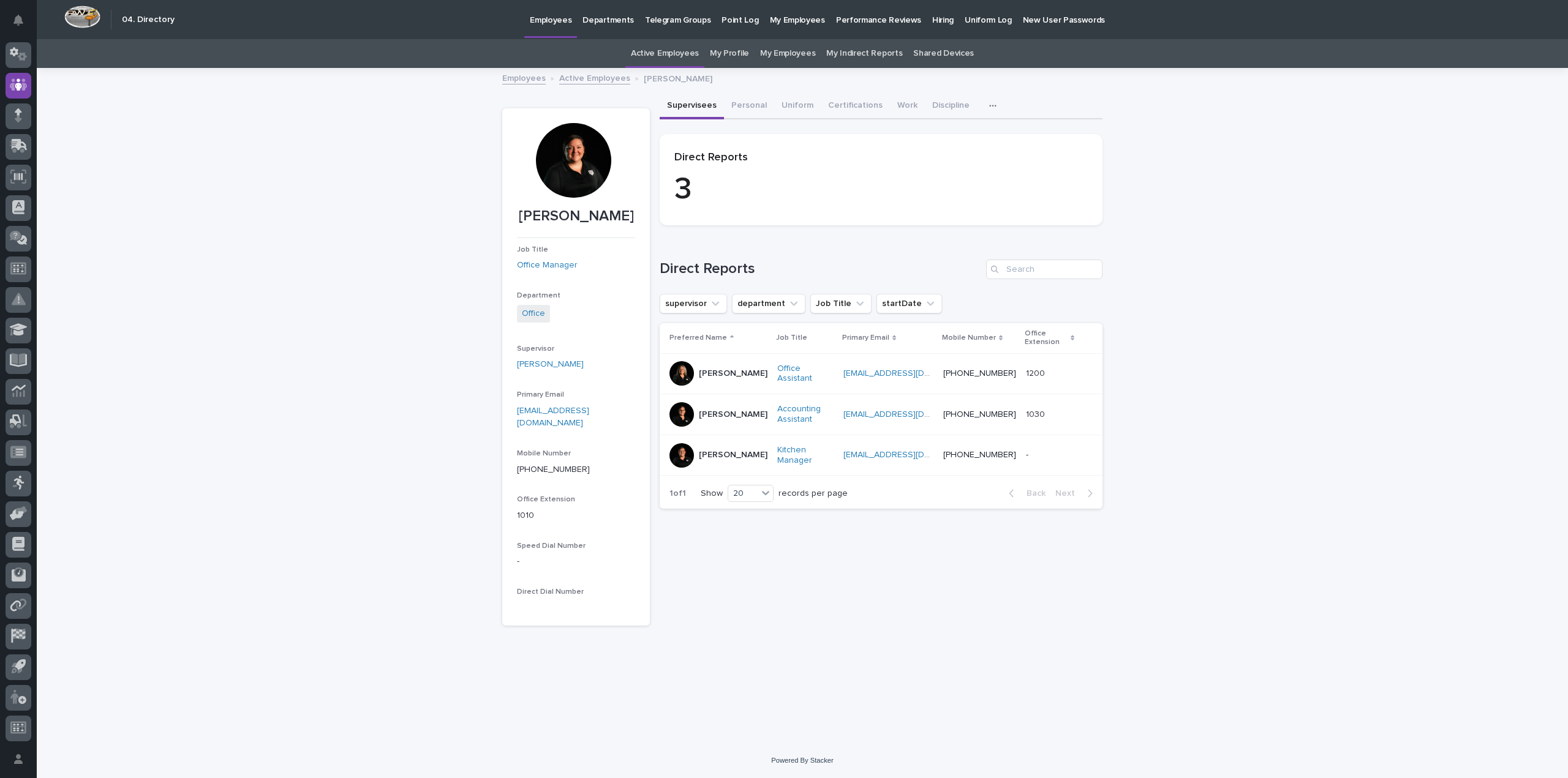
click at [580, 165] on div at bounding box center [574, 160] width 75 height 75
click at [704, 454] on p "[PERSON_NAME]" at bounding box center [733, 455] width 69 height 10
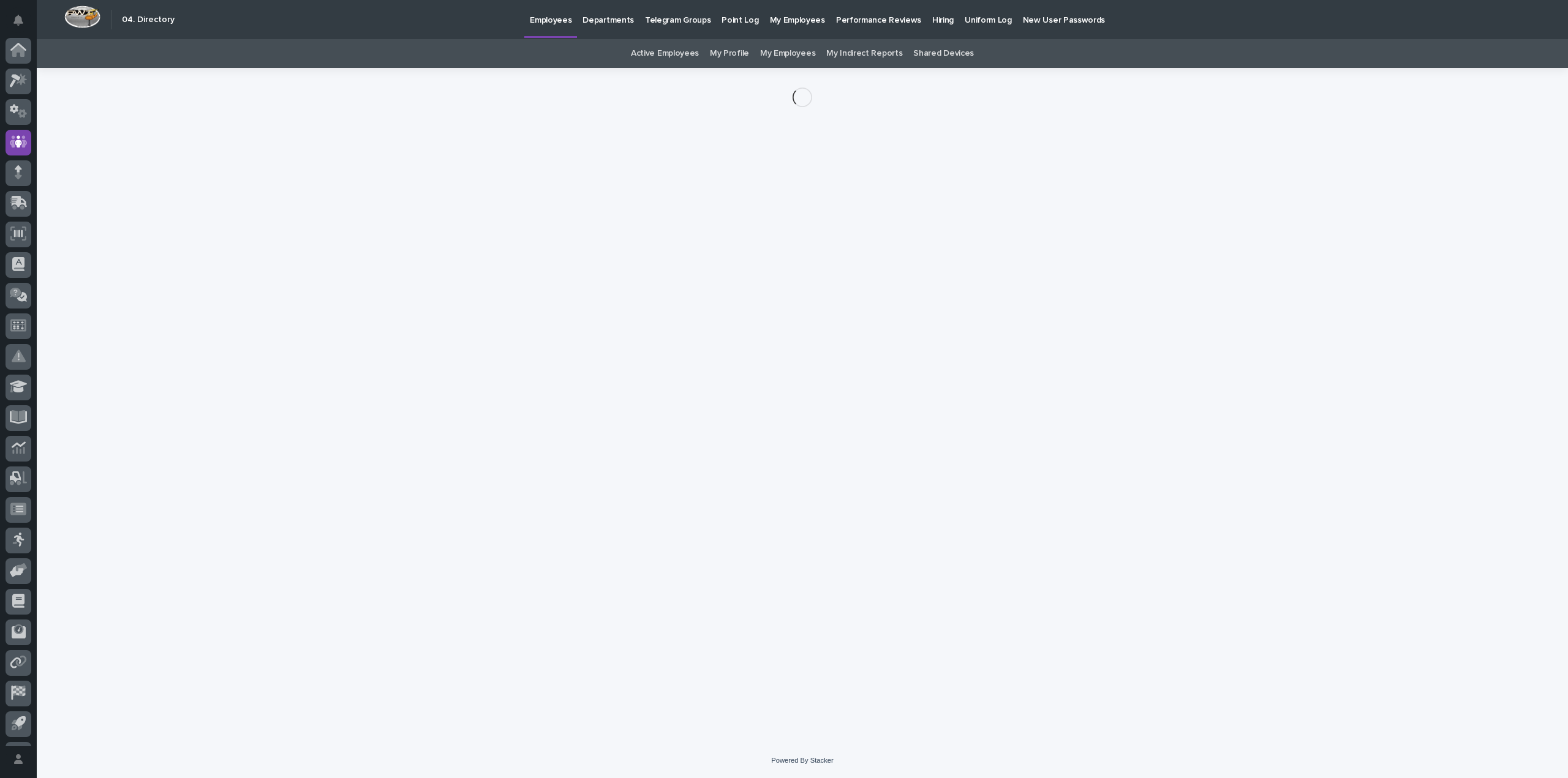
scroll to position [57, 0]
